Goal: Browse casually

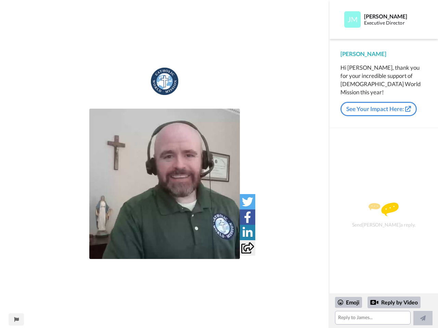
click at [165, 184] on img at bounding box center [164, 184] width 150 height 150
click at [247, 202] on icon at bounding box center [247, 201] width 11 height 11
click at [247, 217] on icon at bounding box center [247, 217] width 7 height 11
click at [247, 233] on icon at bounding box center [247, 232] width 10 height 11
click at [247, 248] on icon at bounding box center [247, 247] width 13 height 11
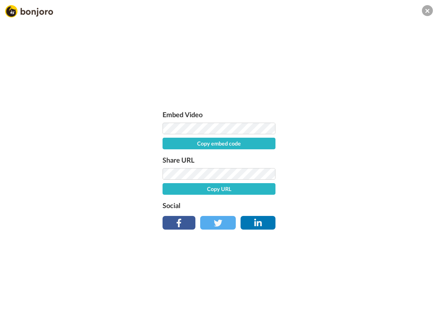
click at [16, 320] on div "Embed Video Copy embed code Share URL Copy URL Social" at bounding box center [219, 201] width 438 height 328
click at [383, 311] on div "Embed Video Copy embed code Share URL Copy URL Social" at bounding box center [219, 201] width 438 height 328
click at [349, 303] on div "Embed Video Copy embed code Share URL Copy URL Social" at bounding box center [219, 201] width 438 height 328
click at [394, 303] on div "Embed Video Copy embed code Share URL Copy URL Social" at bounding box center [219, 201] width 438 height 328
click at [423, 318] on div "Embed Video Copy embed code Share URL Copy URL Social" at bounding box center [219, 201] width 438 height 328
